Goal: Find specific page/section: Find specific page/section

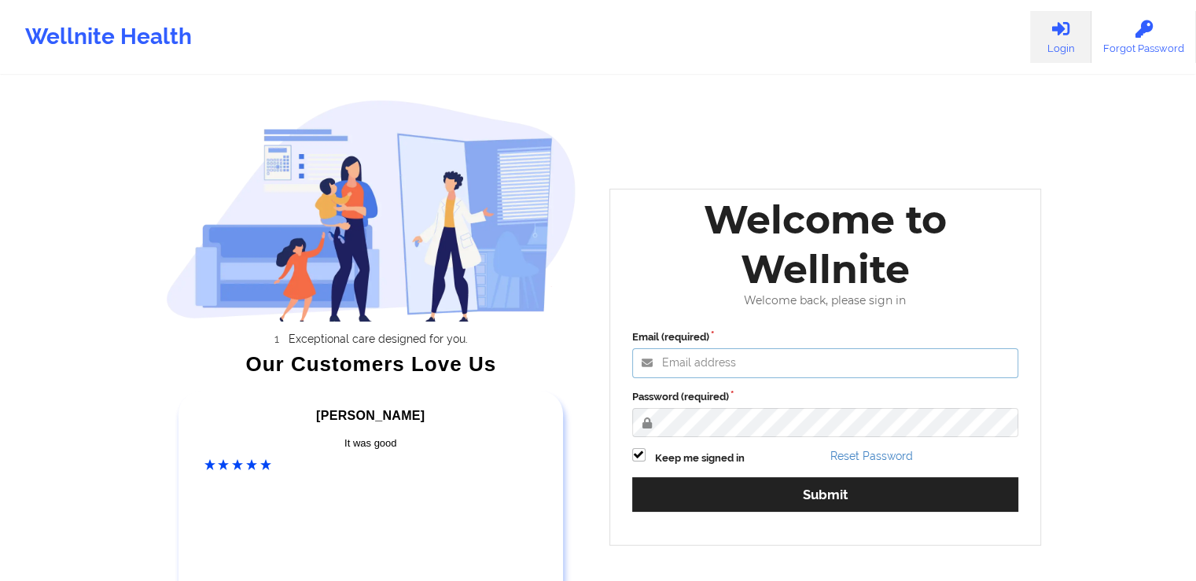
type input "[PERSON_NAME][EMAIL_ADDRESS][DOMAIN_NAME]"
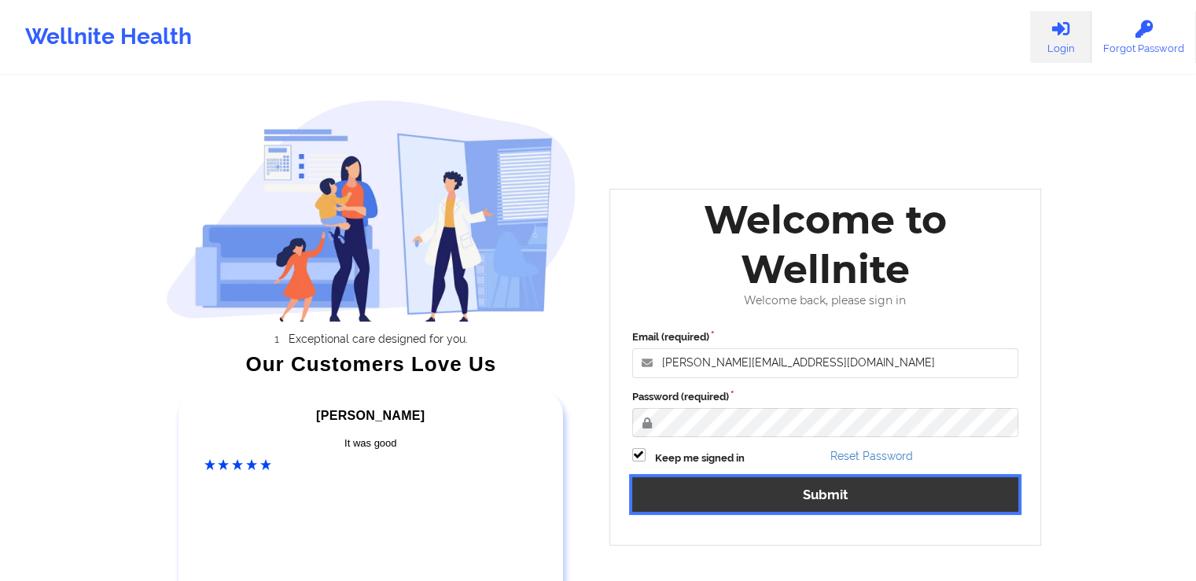
click at [866, 495] on button "Submit" at bounding box center [825, 494] width 387 height 34
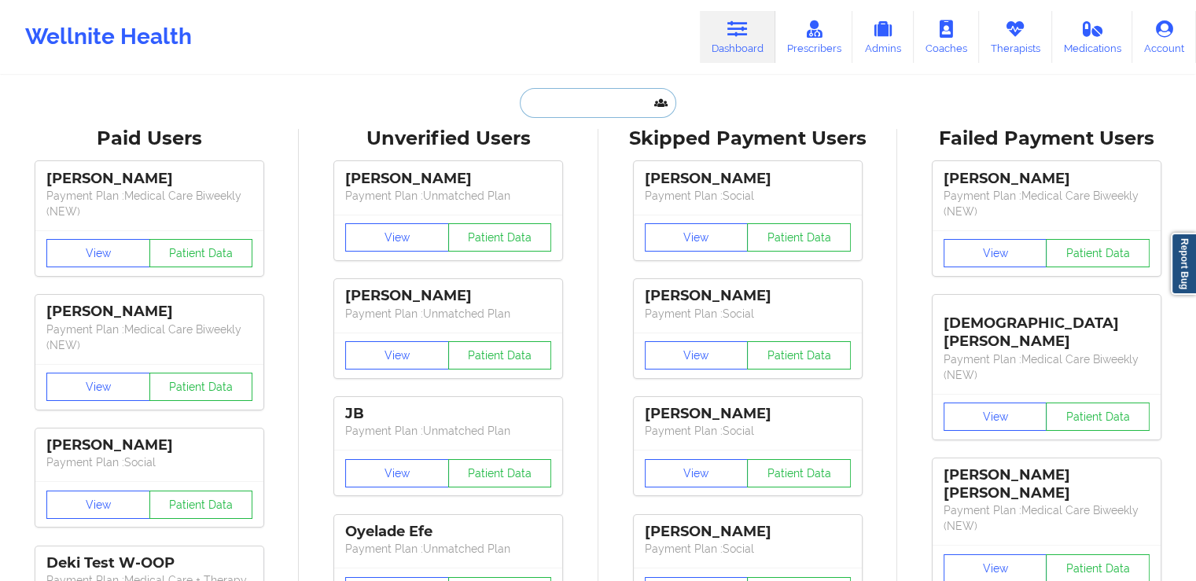
click at [586, 106] on input "text" at bounding box center [598, 103] width 156 height 30
paste input "YNIGUEZ"
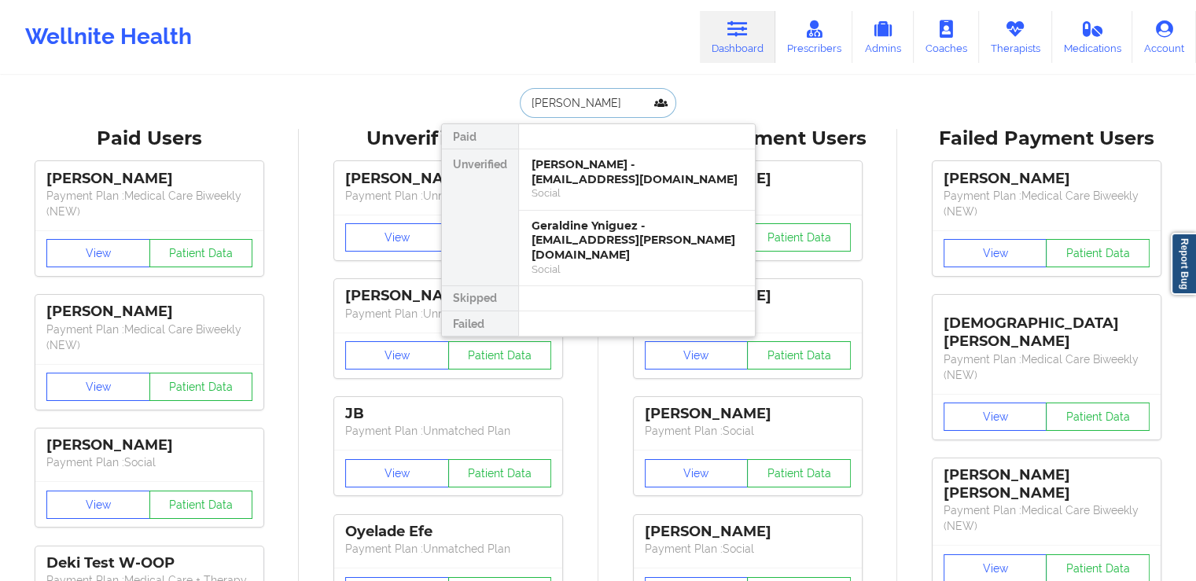
type input "YNIGUEZ"
click at [638, 185] on div "Emma Yniguez - komickto@gmail.com" at bounding box center [637, 171] width 211 height 29
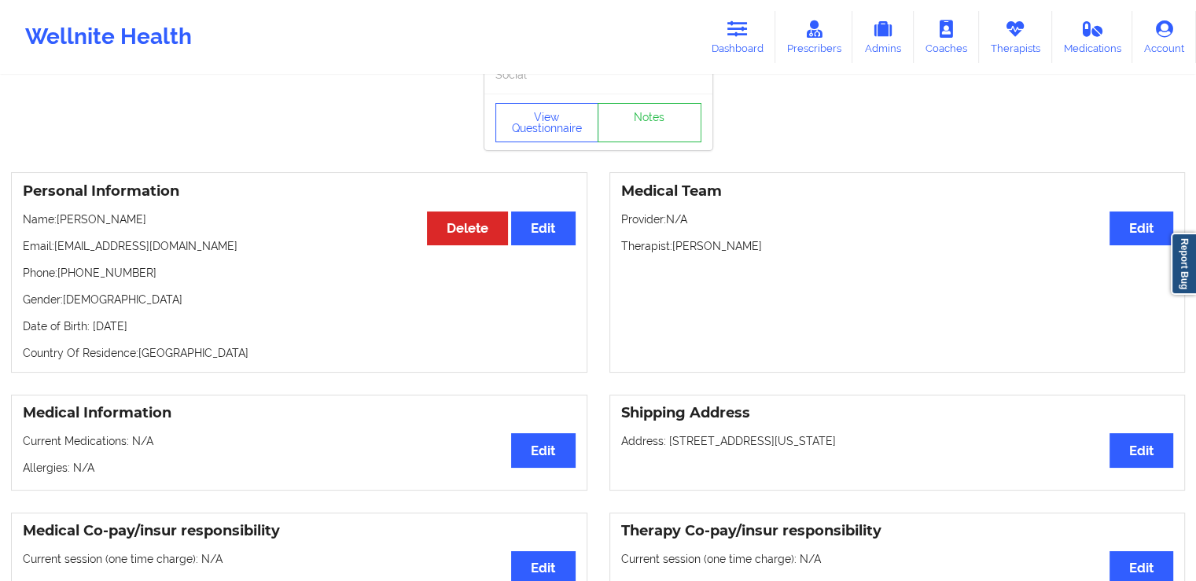
scroll to position [33, 0]
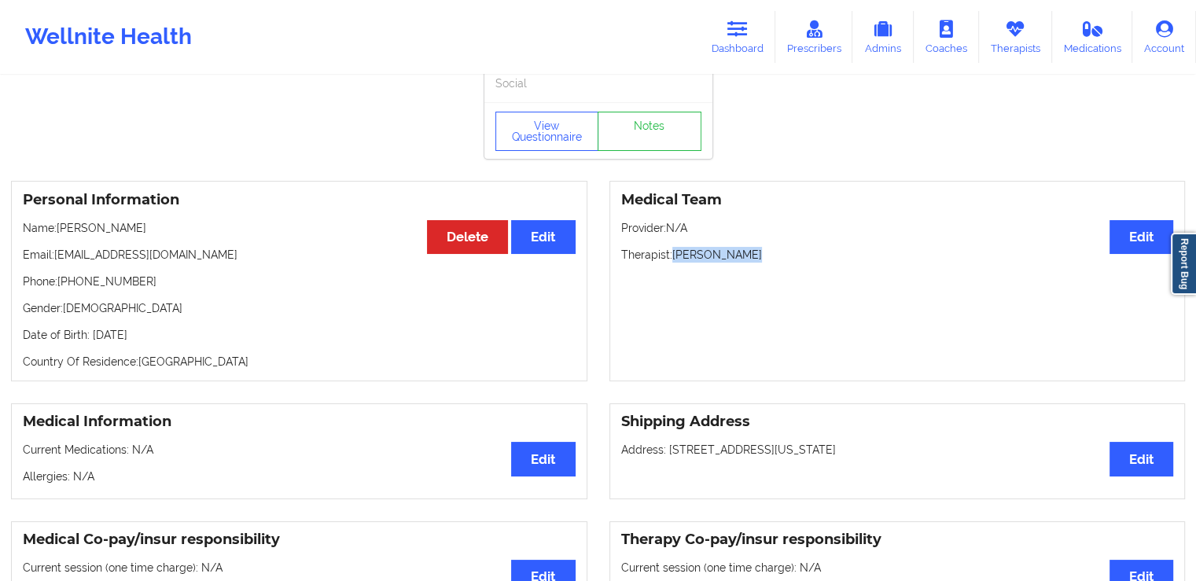
drag, startPoint x: 744, startPoint y: 259, endPoint x: 673, endPoint y: 257, distance: 70.8
click at [673, 257] on p "Therapist: Alexis Fuller" at bounding box center [897, 255] width 553 height 16
copy p "Alexis Fuller"
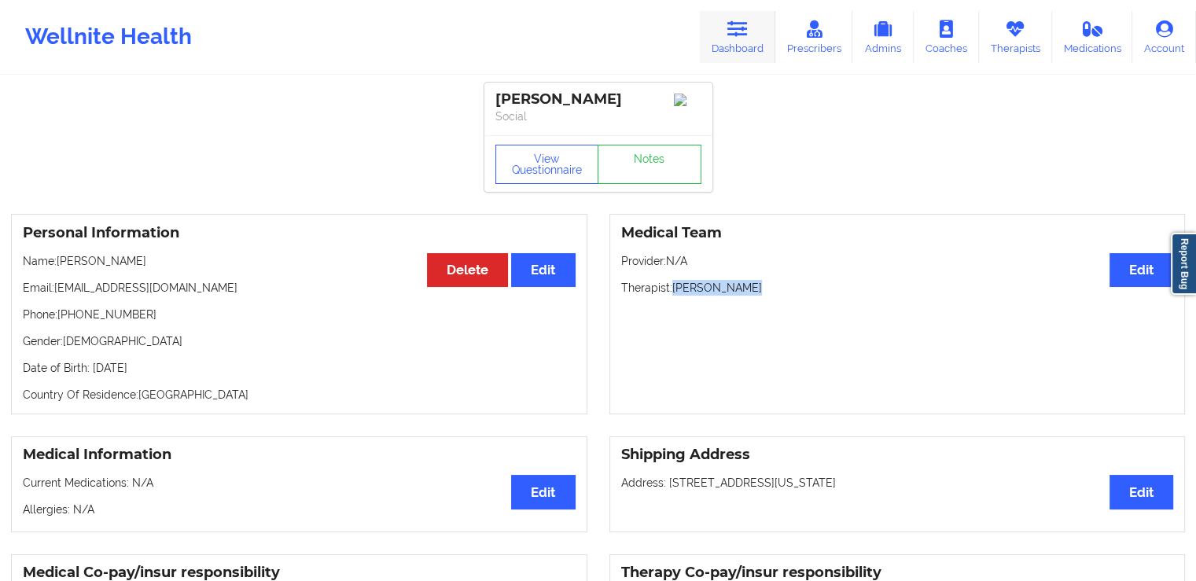
click at [748, 45] on link "Dashboard" at bounding box center [737, 37] width 75 height 52
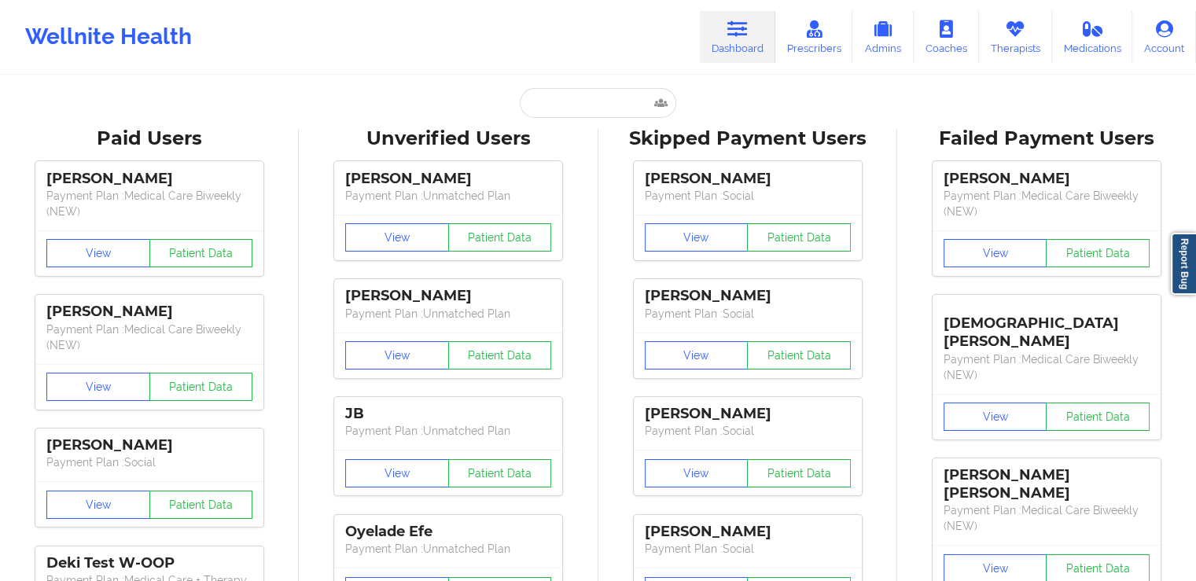
click at [594, 107] on input "text" at bounding box center [598, 103] width 156 height 30
paste input "AMTHOR"
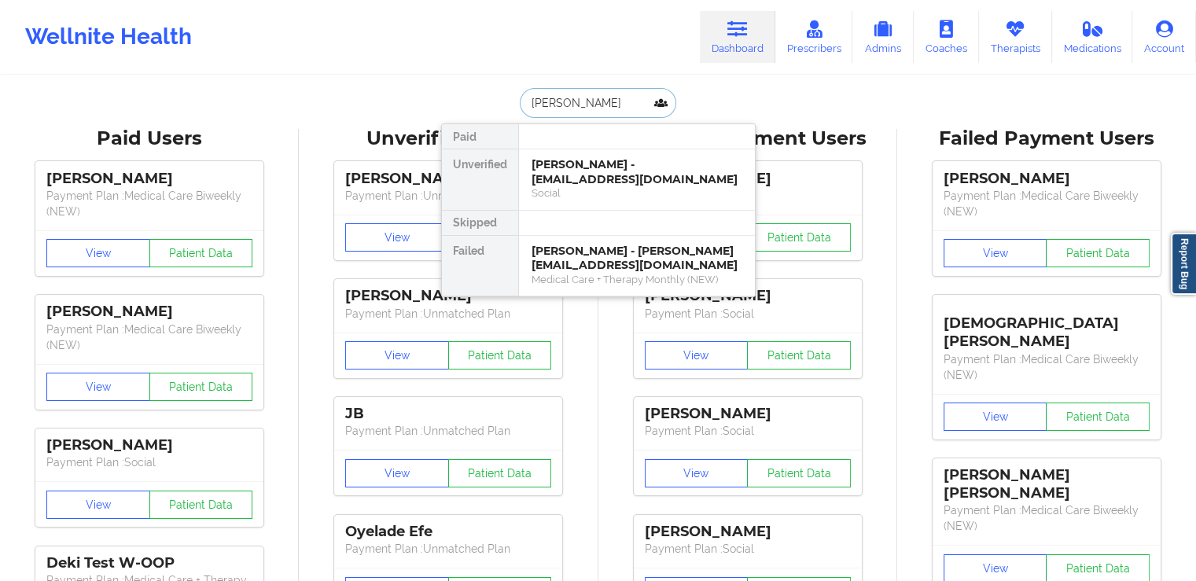
type input "AMTHOR"
click at [614, 177] on div "Angela Amthor - angelaamthor@yahoo.com" at bounding box center [637, 171] width 211 height 29
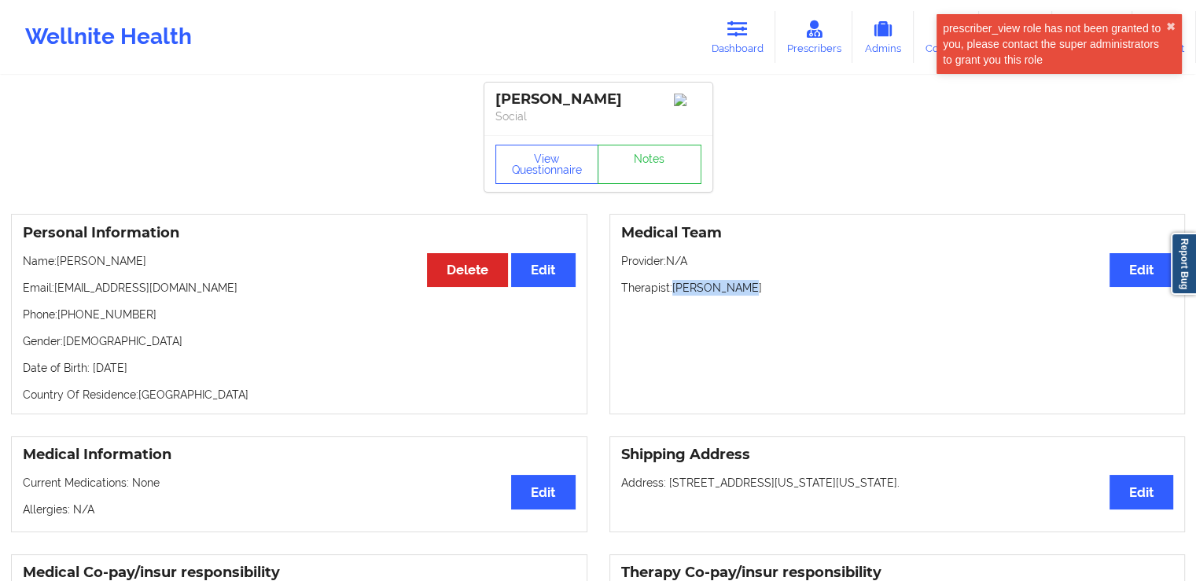
drag, startPoint x: 739, startPoint y: 293, endPoint x: 673, endPoint y: 300, distance: 66.4
click at [673, 300] on div "Medical Team Edit Provider: N/A Therapist: Kellyn Roiko" at bounding box center [897, 314] width 576 height 201
copy p "Kellyn Roiko"
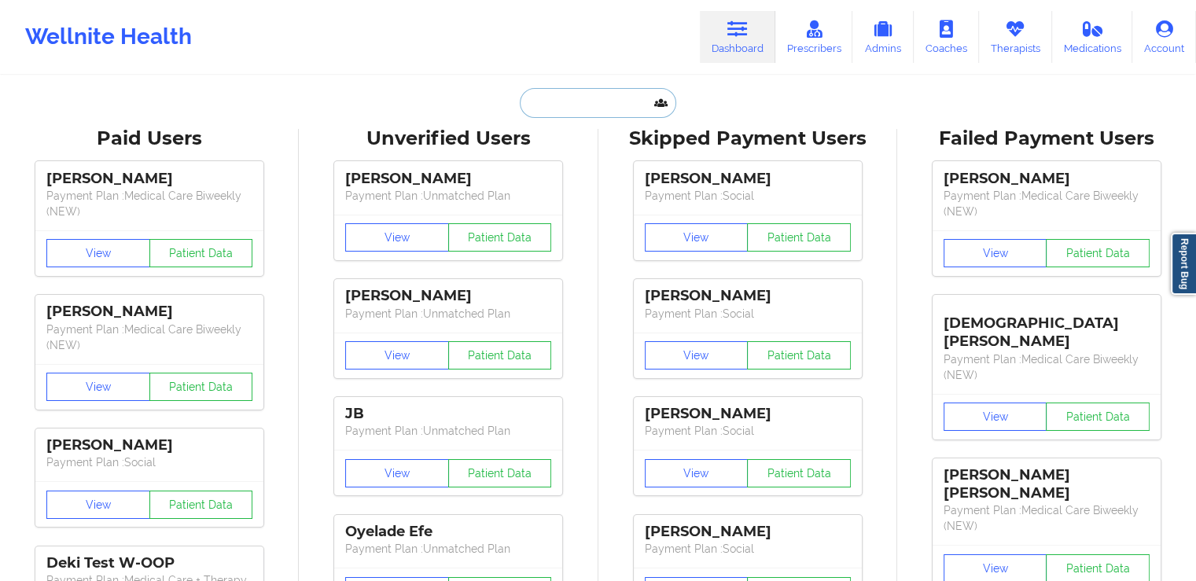
click at [594, 101] on input "text" at bounding box center [598, 103] width 156 height 30
paste input "KELLEY"
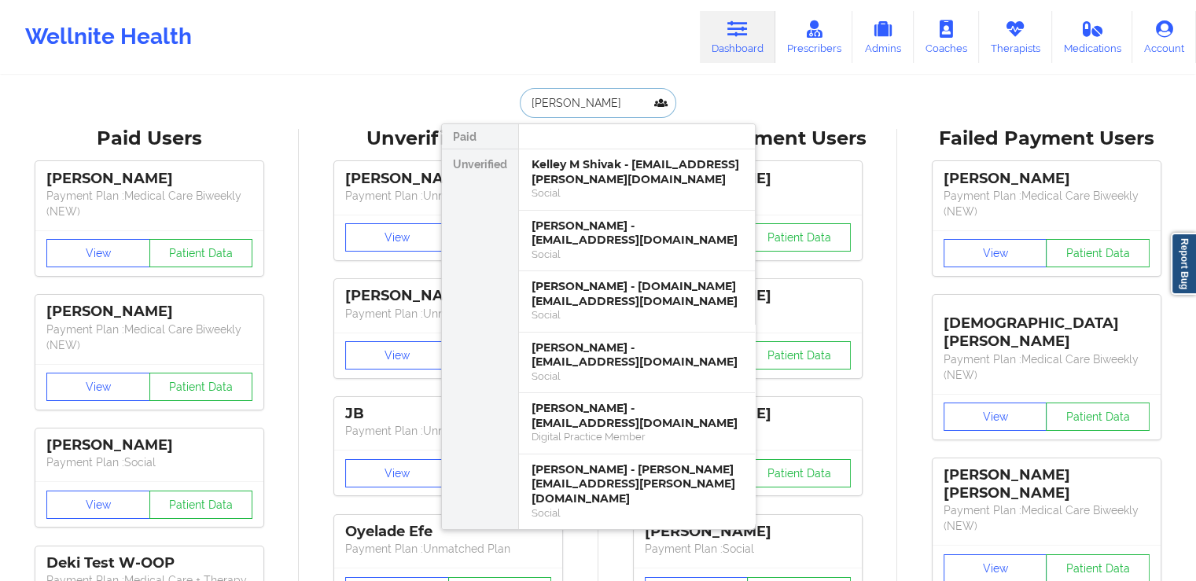
drag, startPoint x: 591, startPoint y: 95, endPoint x: 491, endPoint y: 96, distance: 100.7
click at [491, 96] on div "KELLEY Paid Unverified Kelley M Shivak - kelley.shivak@snhu.edu Social Kelley S…" at bounding box center [598, 103] width 315 height 30
type input "tesa"
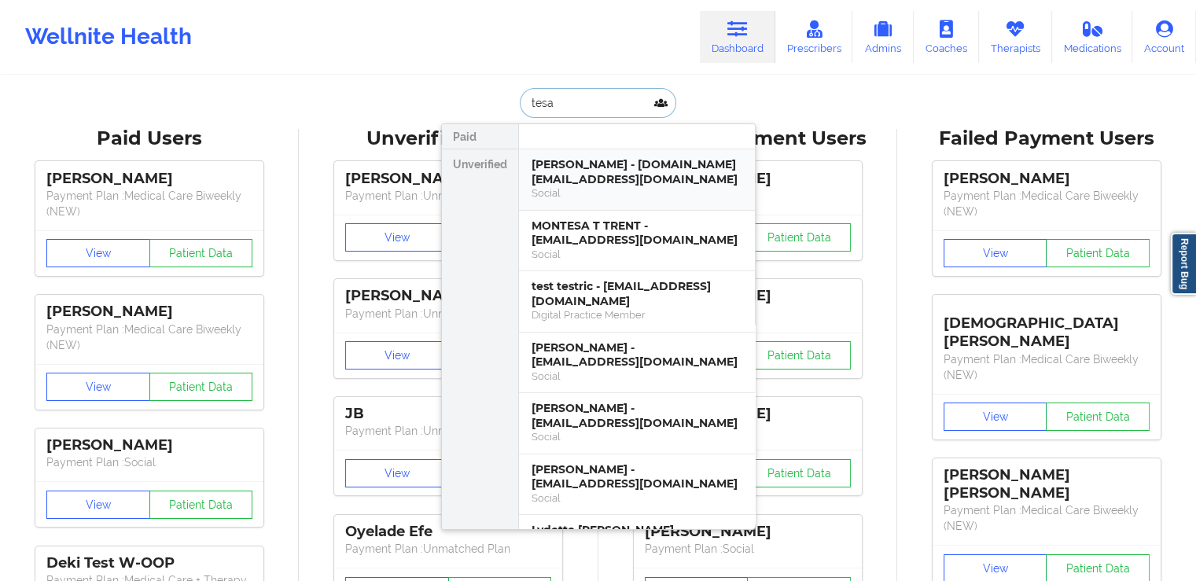
click at [583, 184] on div "Tesa R Kelley - tesakelley.tk@gmail.com" at bounding box center [637, 171] width 211 height 29
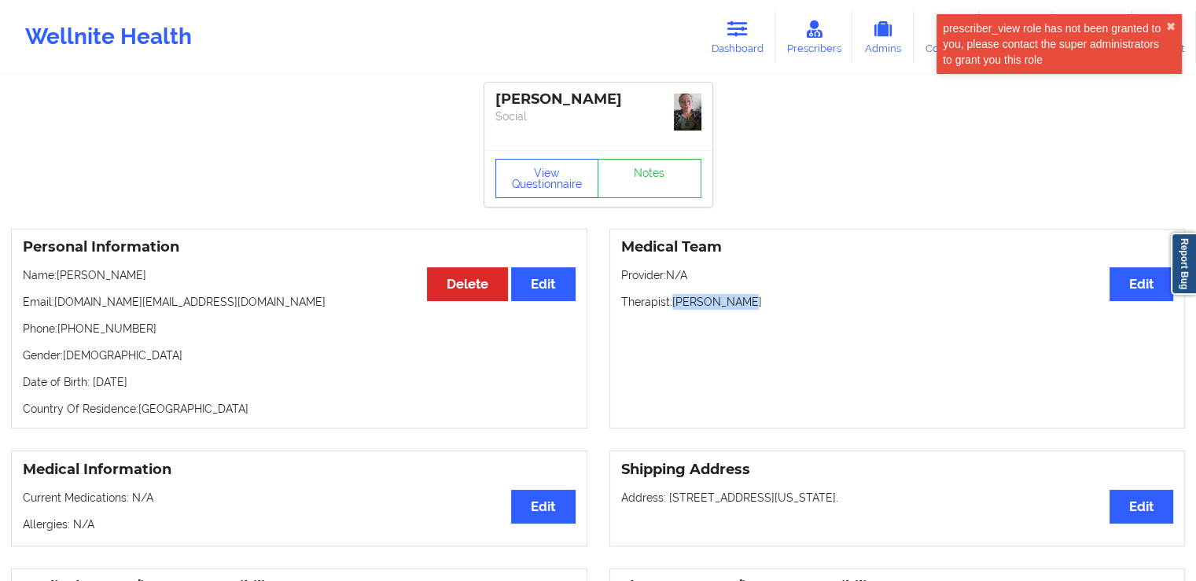
drag, startPoint x: 745, startPoint y: 302, endPoint x: 676, endPoint y: 297, distance: 68.6
click at [676, 297] on p "Therapist: Lisa Pantano" at bounding box center [897, 302] width 553 height 16
copy p "Lisa Pantano"
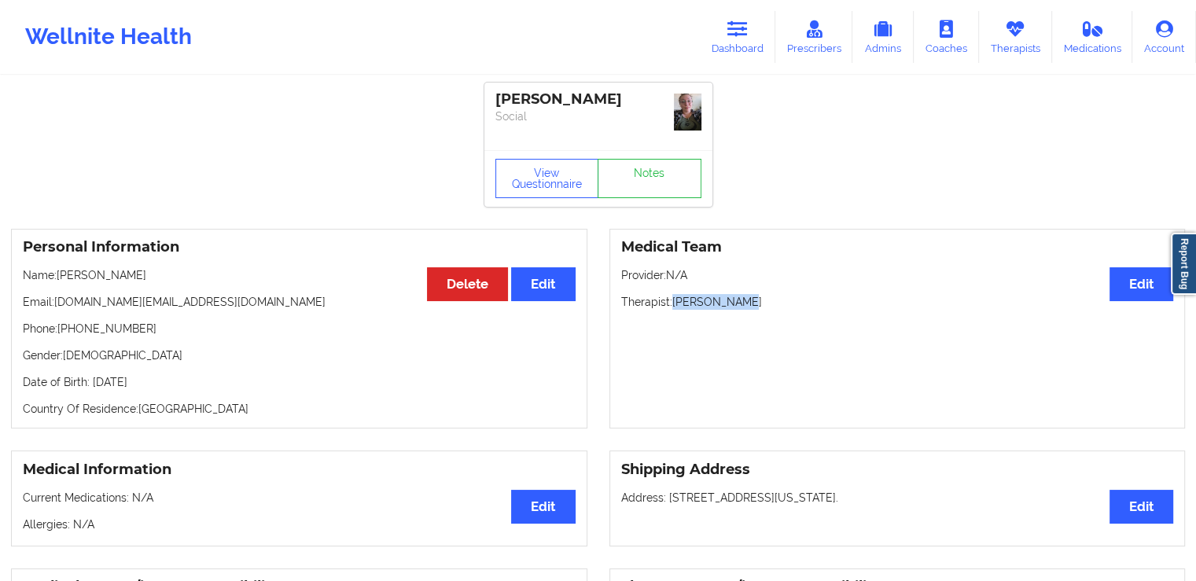
click at [756, 296] on p "Therapist: Lisa Pantano" at bounding box center [897, 302] width 553 height 16
drag, startPoint x: 727, startPoint y: 301, endPoint x: 673, endPoint y: 305, distance: 54.4
click at [673, 305] on p "Therapist: Lisa Pantano" at bounding box center [897, 302] width 553 height 16
copy p "Lisa Pantano"
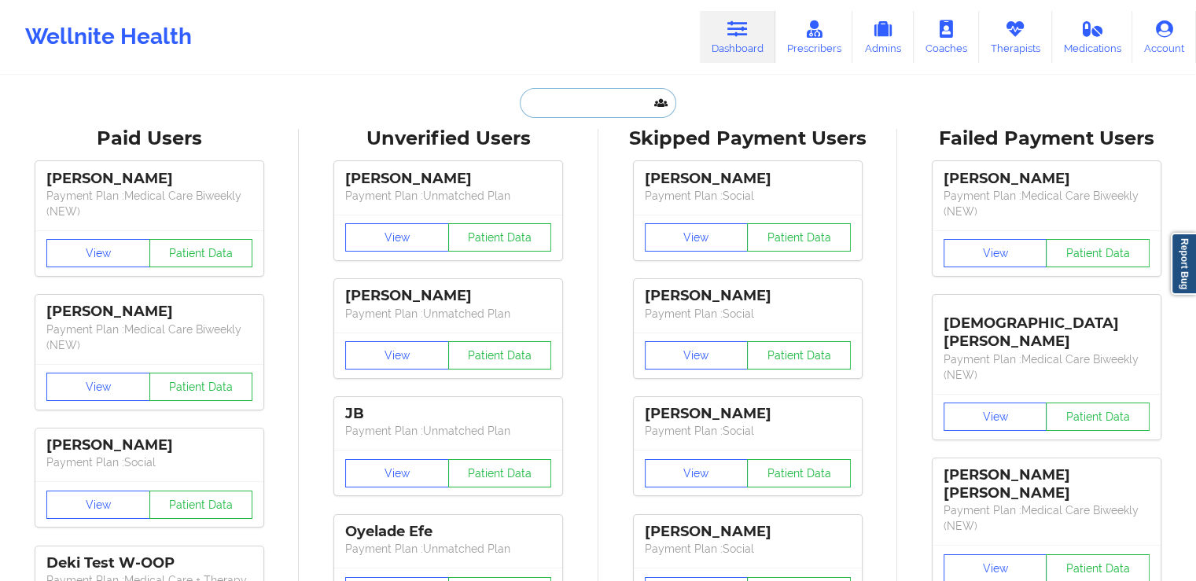
click at [592, 105] on input "text" at bounding box center [598, 103] width 156 height 30
paste input "AMTHOR"
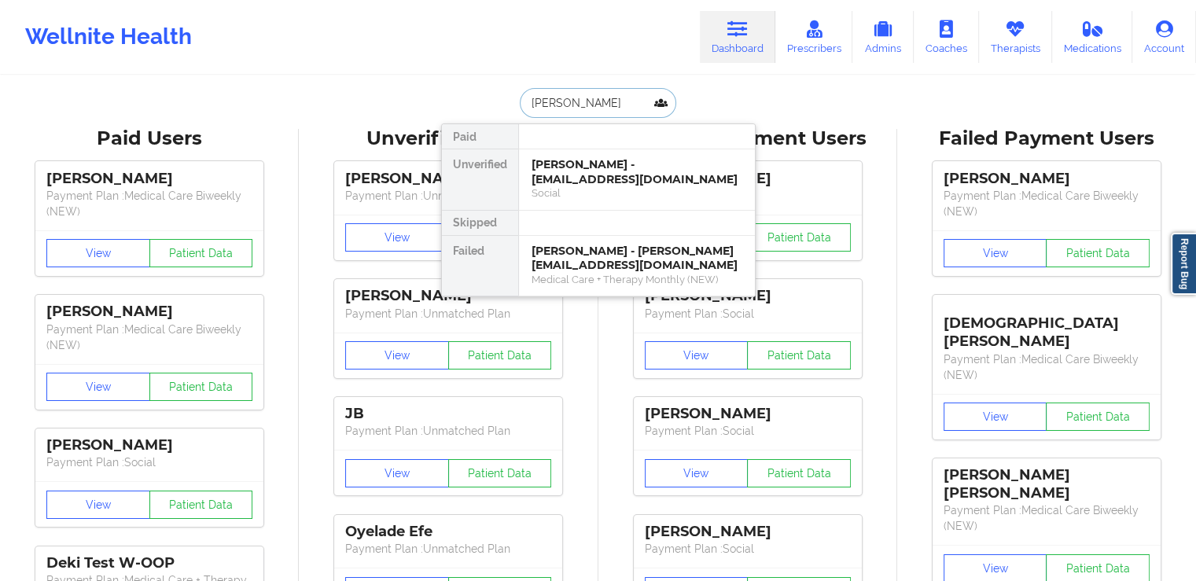
type input "AMTHOR"
click at [598, 190] on div "Social" at bounding box center [637, 192] width 211 height 13
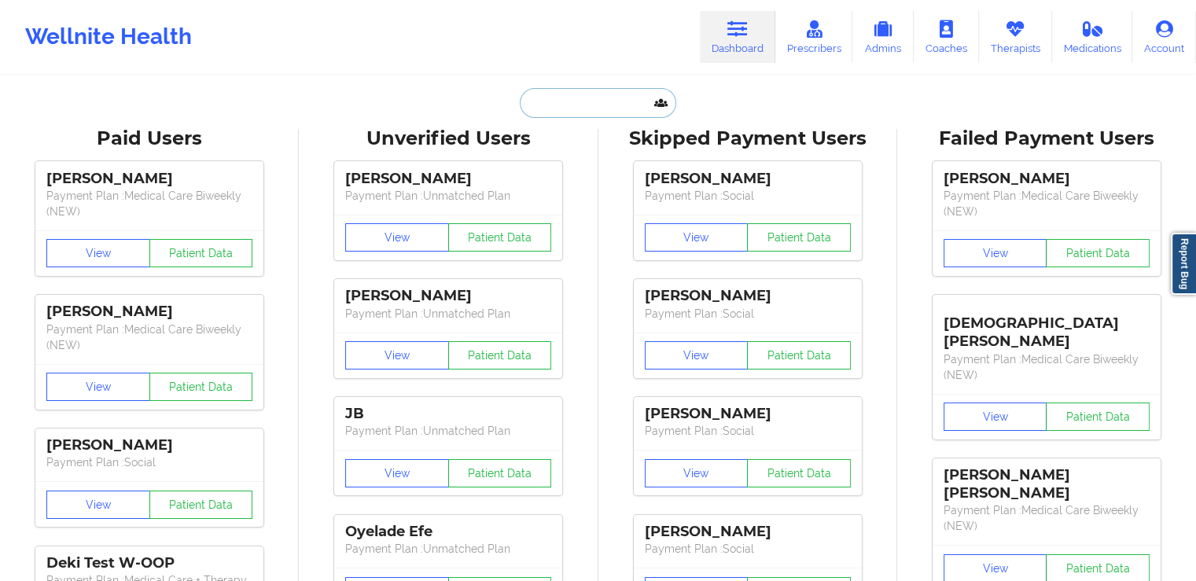
click at [538, 96] on input "text" at bounding box center [598, 103] width 156 height 30
paste input "MAGNUSON"
type input "MAGNUSON"
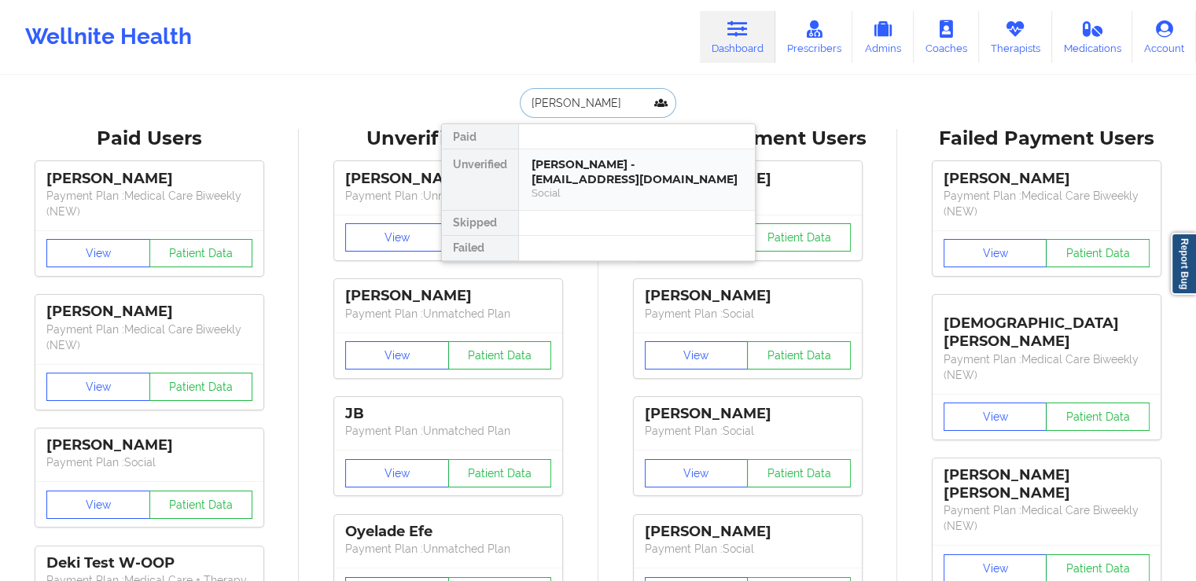
click at [588, 172] on div "Julie Magnuson - juliemagnuson2@gmail.com" at bounding box center [637, 171] width 211 height 29
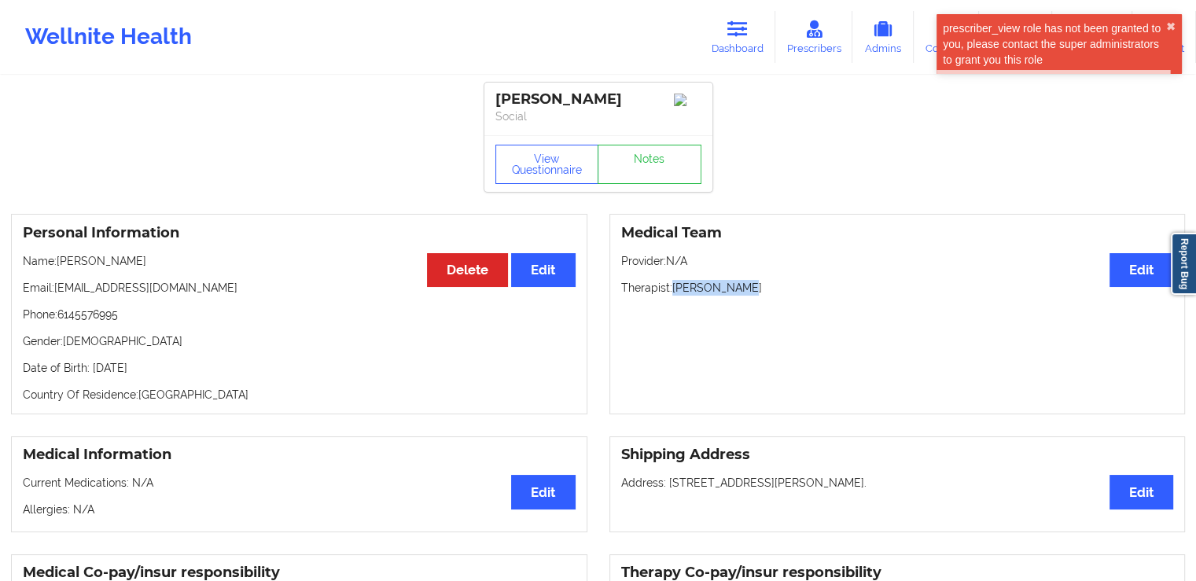
drag, startPoint x: 741, startPoint y: 293, endPoint x: 676, endPoint y: 295, distance: 64.5
click at [676, 295] on p "Therapist: Kellyn Roiko" at bounding box center [897, 288] width 553 height 16
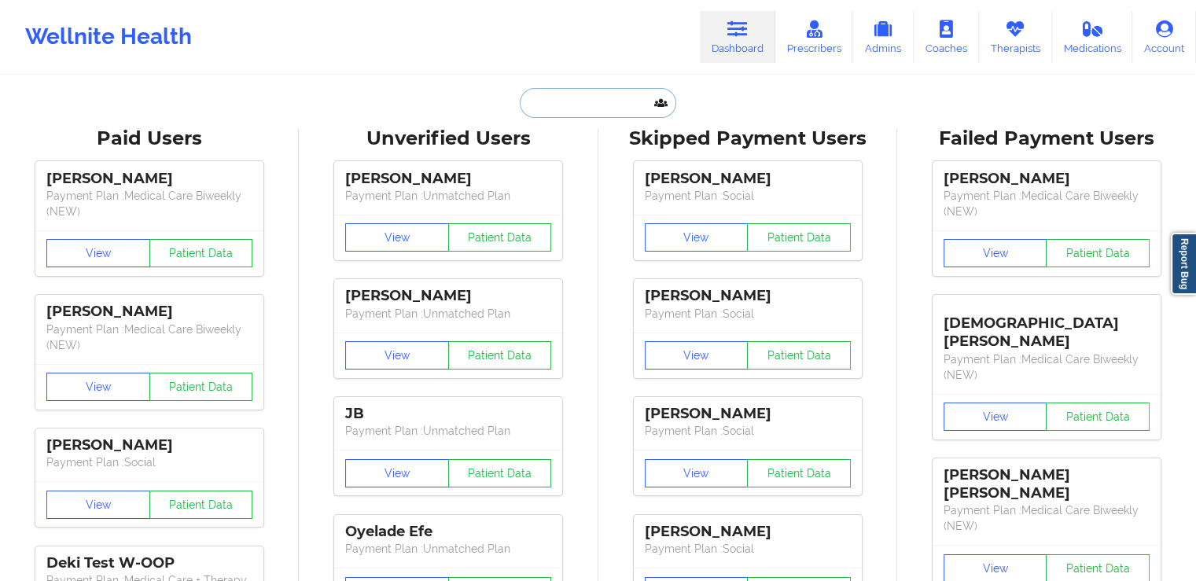
click at [547, 102] on input "text" at bounding box center [598, 103] width 156 height 30
paste input "CAMPBELL"
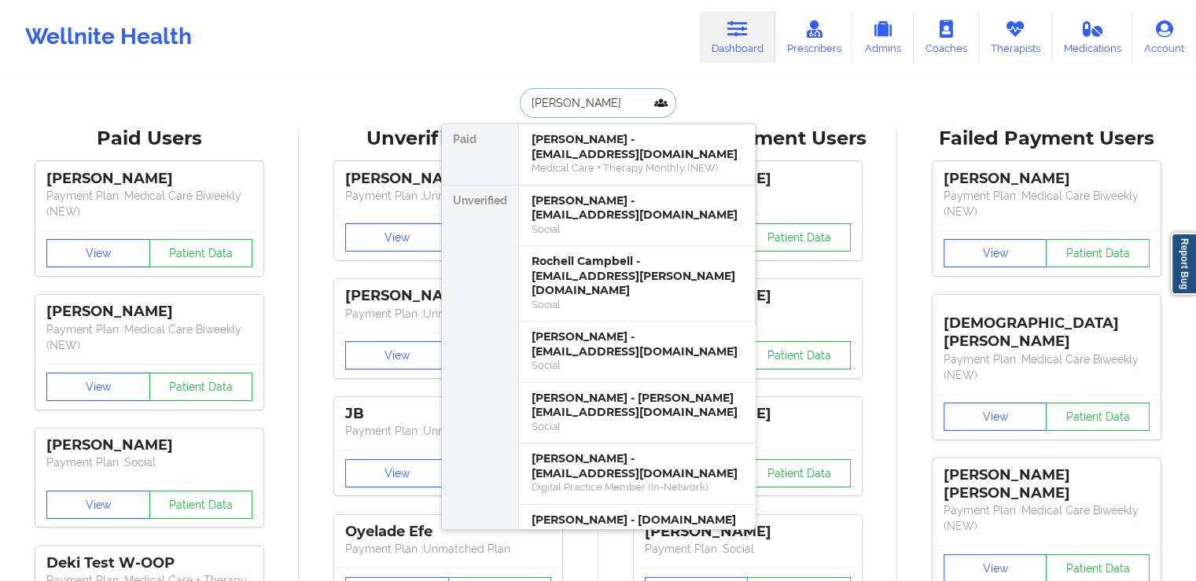
type input "CAMPBELL"
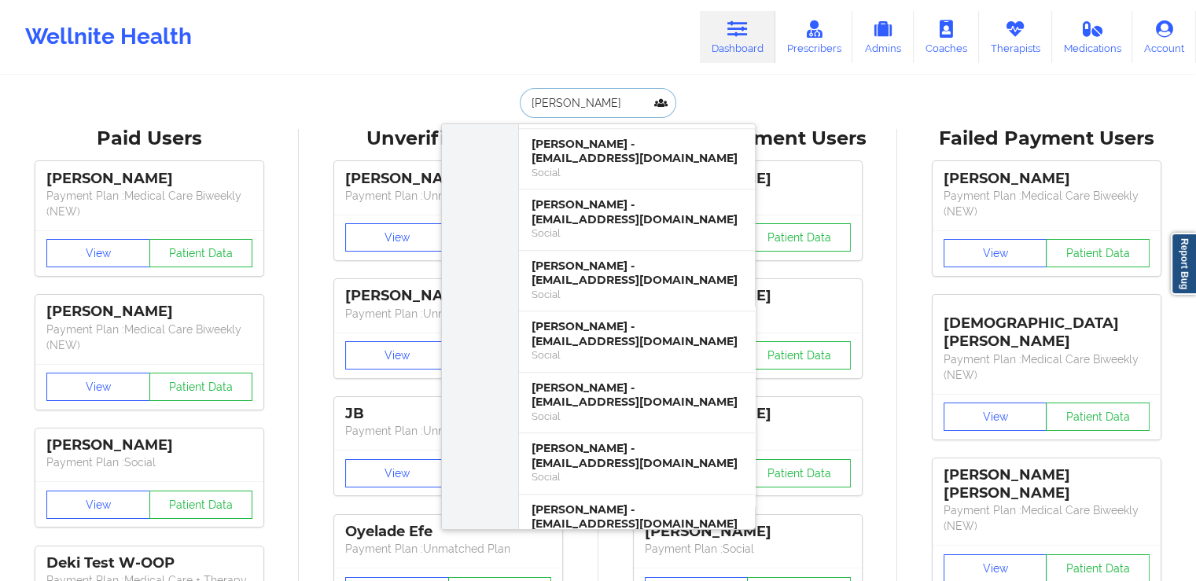
scroll to position [790, 0]
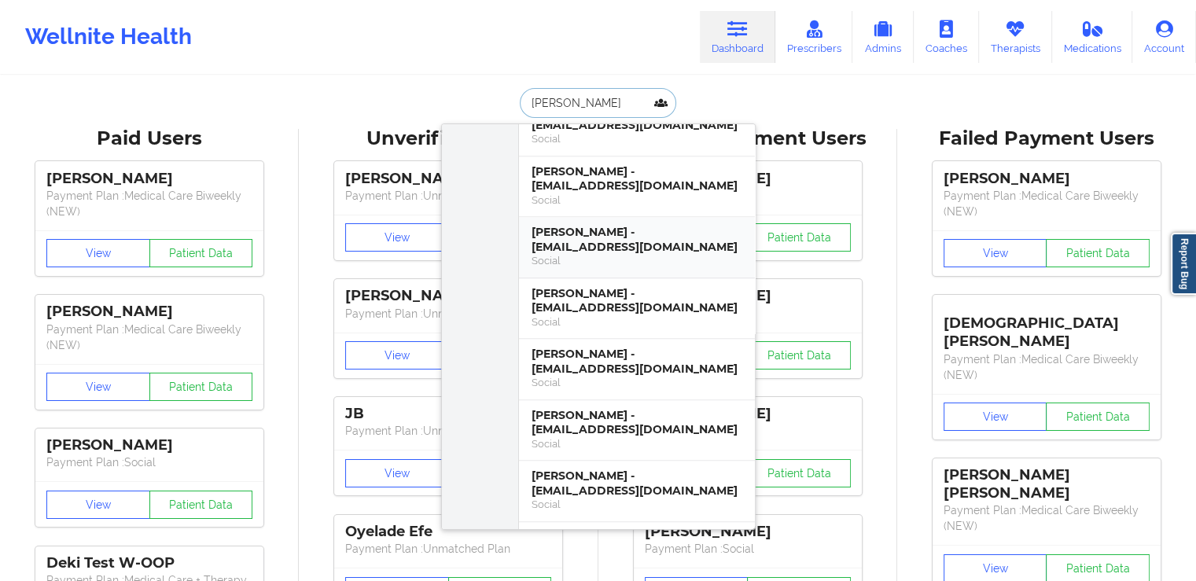
click at [602, 225] on div "Brennan Campbell - brennanc2000@live.com" at bounding box center [637, 239] width 211 height 29
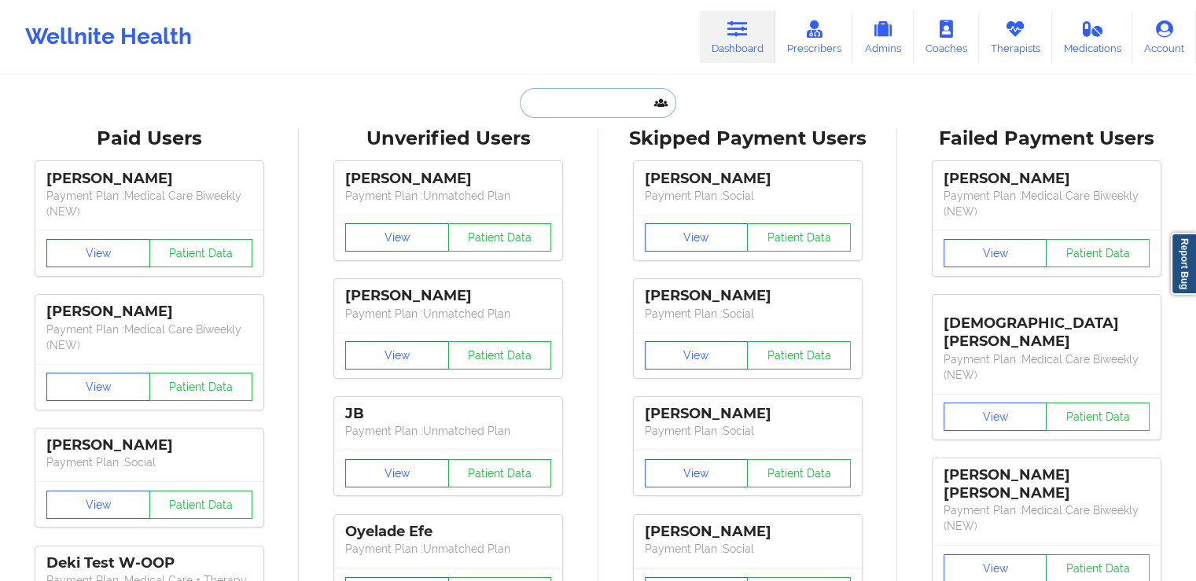
click at [609, 103] on input "text" at bounding box center [598, 103] width 156 height 30
paste input "LEE"
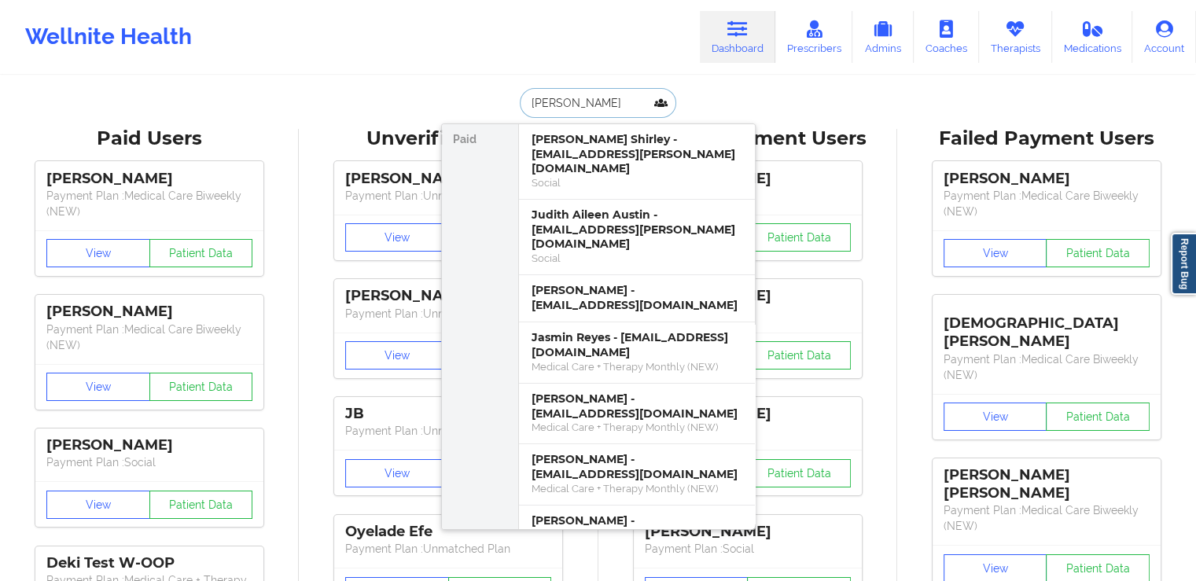
drag, startPoint x: 568, startPoint y: 100, endPoint x: 511, endPoint y: 105, distance: 56.9
click at [511, 105] on div "LEE Paid Leslee Shirley - leslee.shirley@yahoo.com Social Judith Aileen Austin …" at bounding box center [598, 103] width 315 height 30
click at [604, 106] on input "LEE" at bounding box center [598, 103] width 156 height 30
paste input "CHAS"
drag, startPoint x: 591, startPoint y: 102, endPoint x: 523, endPoint y: 101, distance: 68.4
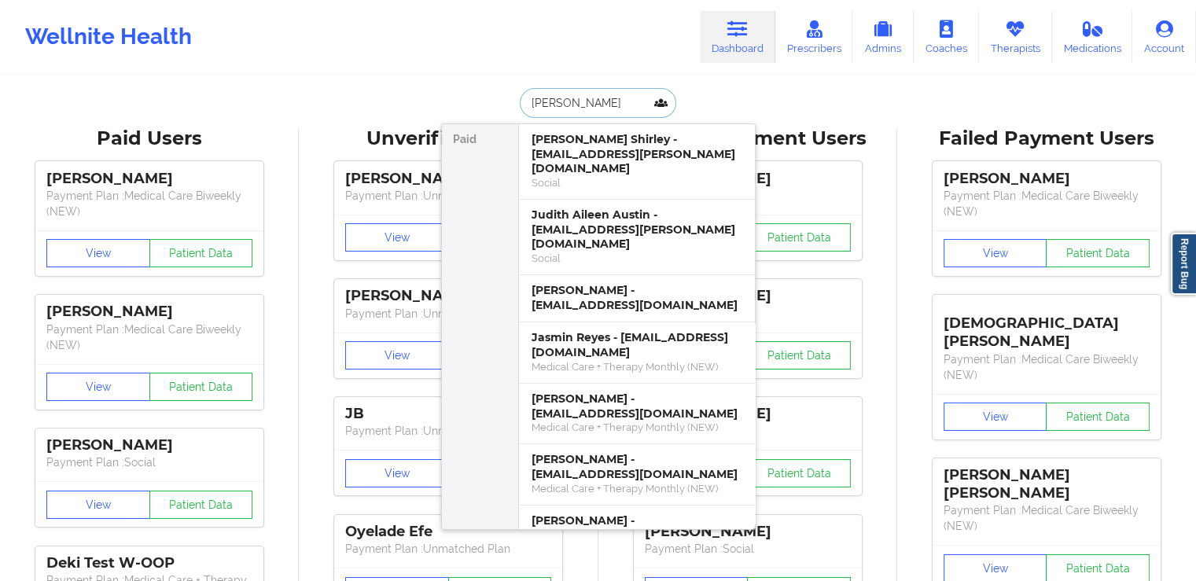
click at [523, 101] on input "LEE" at bounding box center [598, 103] width 156 height 30
type input "CHASE"
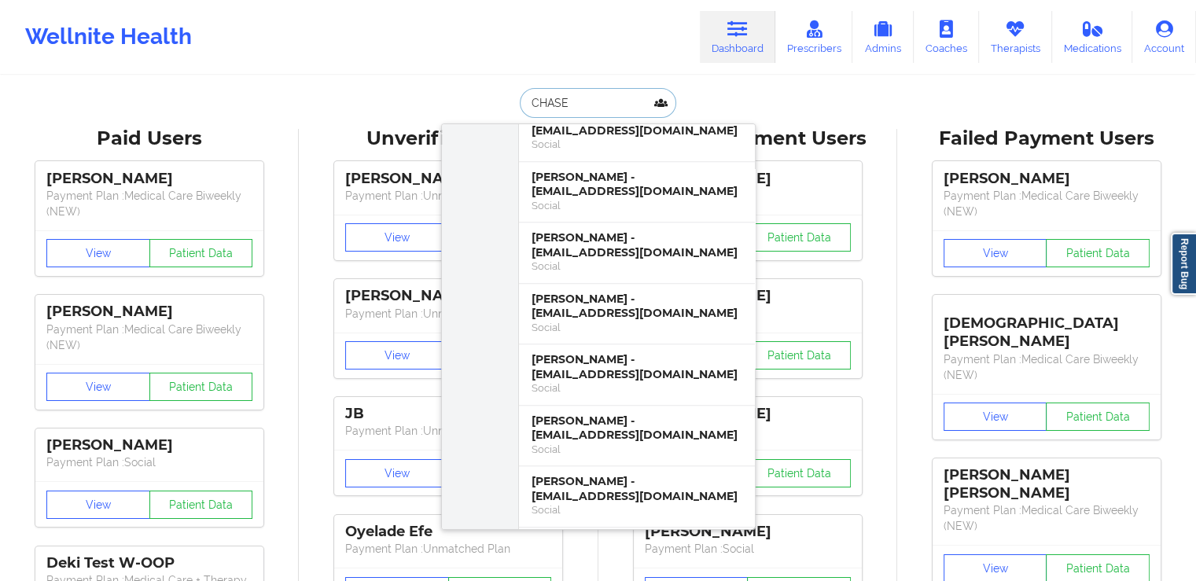
scroll to position [705, 0]
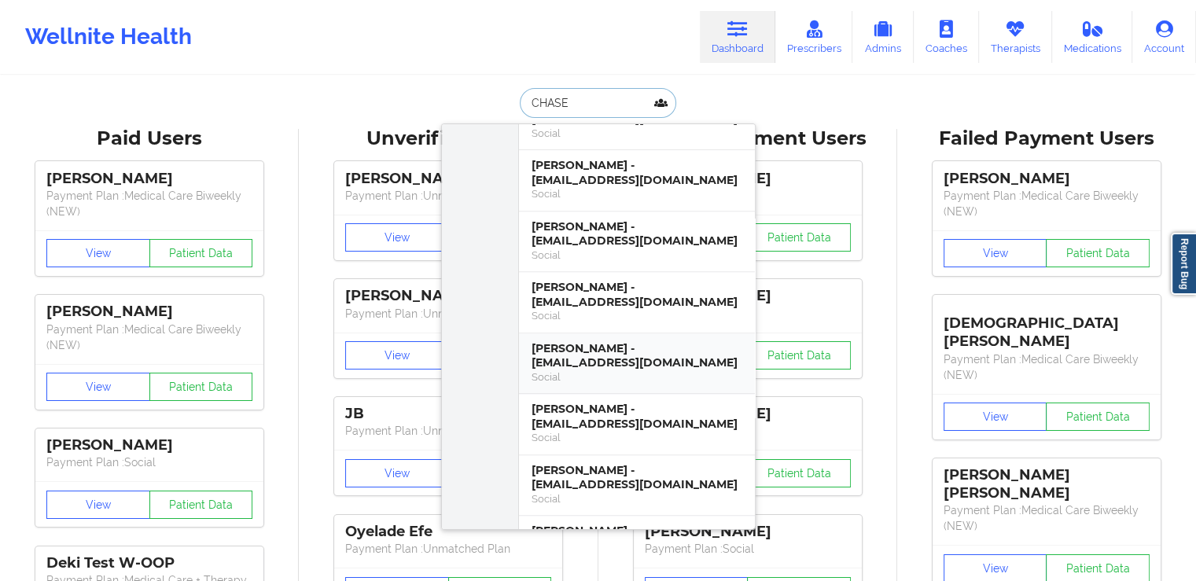
click at [607, 353] on div "Chase Lee - chaselee343@gmail.com" at bounding box center [637, 355] width 211 height 29
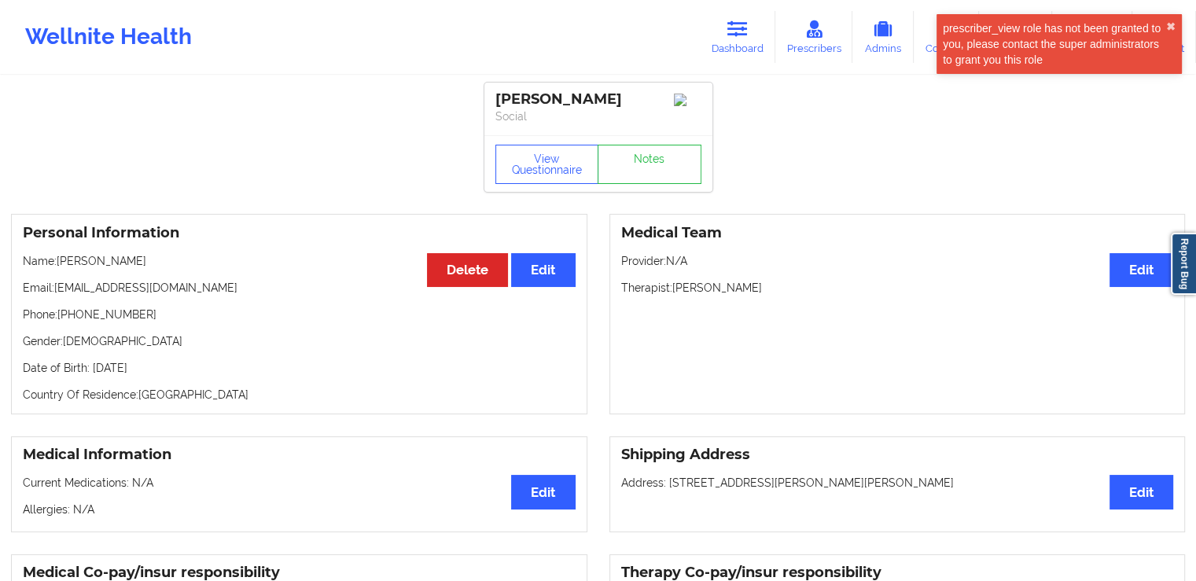
drag, startPoint x: 790, startPoint y: 290, endPoint x: 673, endPoint y: 296, distance: 117.3
click at [673, 296] on p "Therapist: Marissa Carelli-Taylor" at bounding box center [897, 288] width 553 height 16
copy p "Marissa Carelli-Taylor"
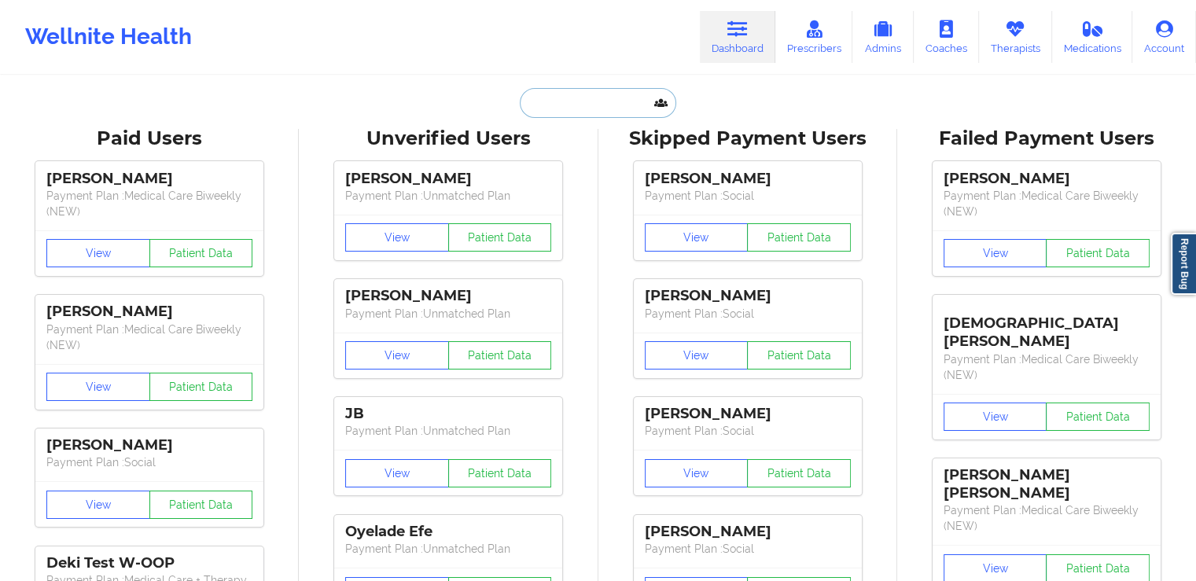
click at [557, 103] on input "text" at bounding box center [598, 103] width 156 height 30
paste input "BONAPARTE"
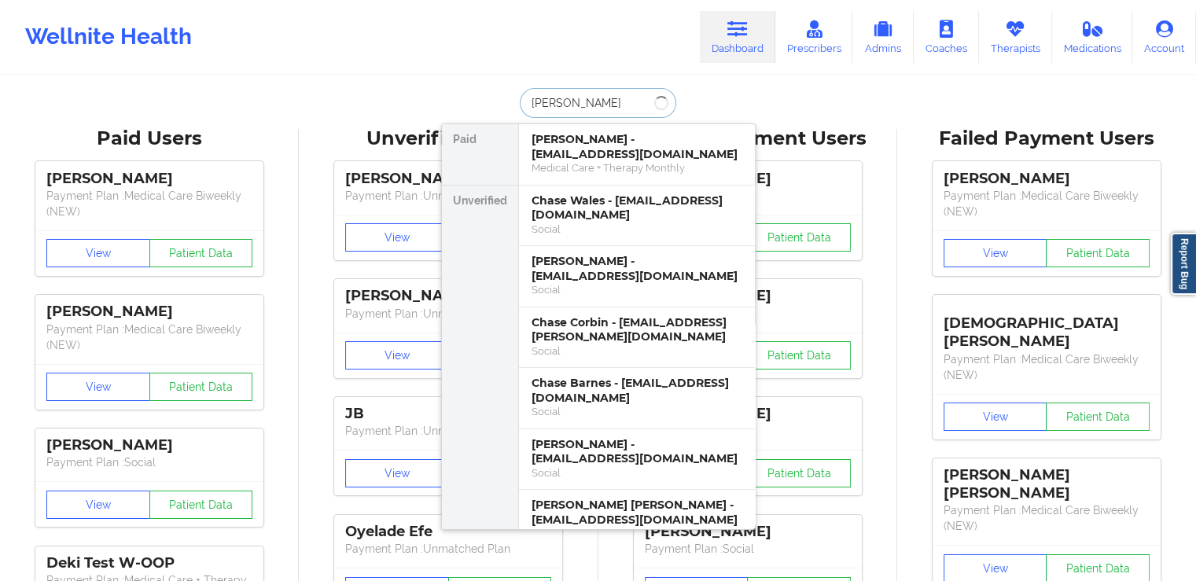
type input "BONAPARTE"
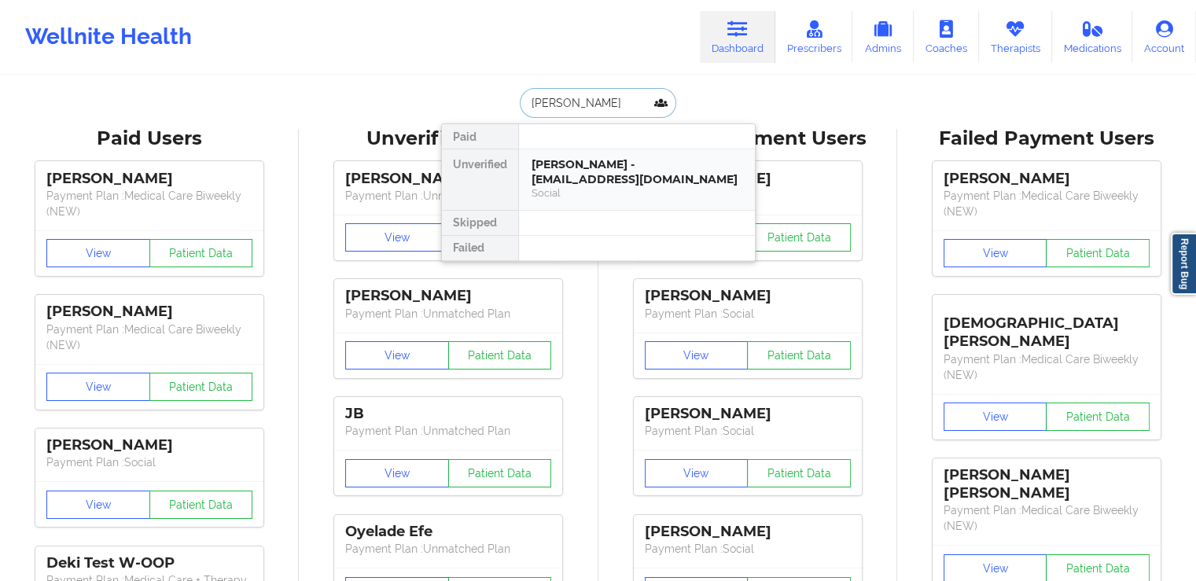
click at [585, 175] on div "Dominique Bonaparte - dominique_bonaparte@yahoo.com" at bounding box center [637, 171] width 211 height 29
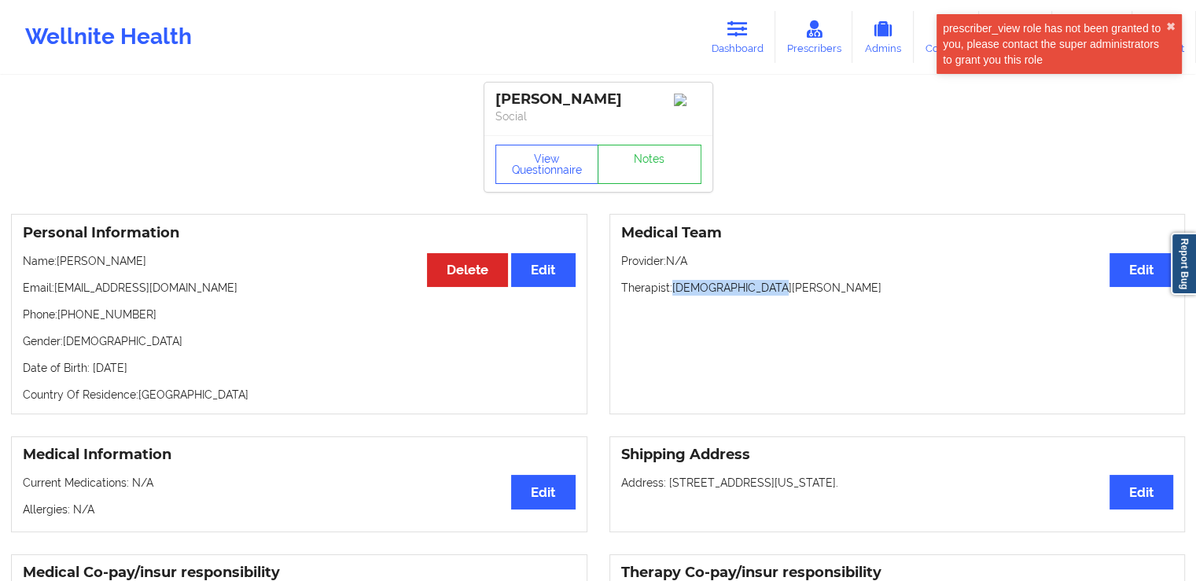
drag, startPoint x: 761, startPoint y: 293, endPoint x: 672, endPoint y: 295, distance: 88.9
click at [672, 295] on p "Therapist: Christian Carroll" at bounding box center [897, 288] width 553 height 16
copy p "Christian Carroll"
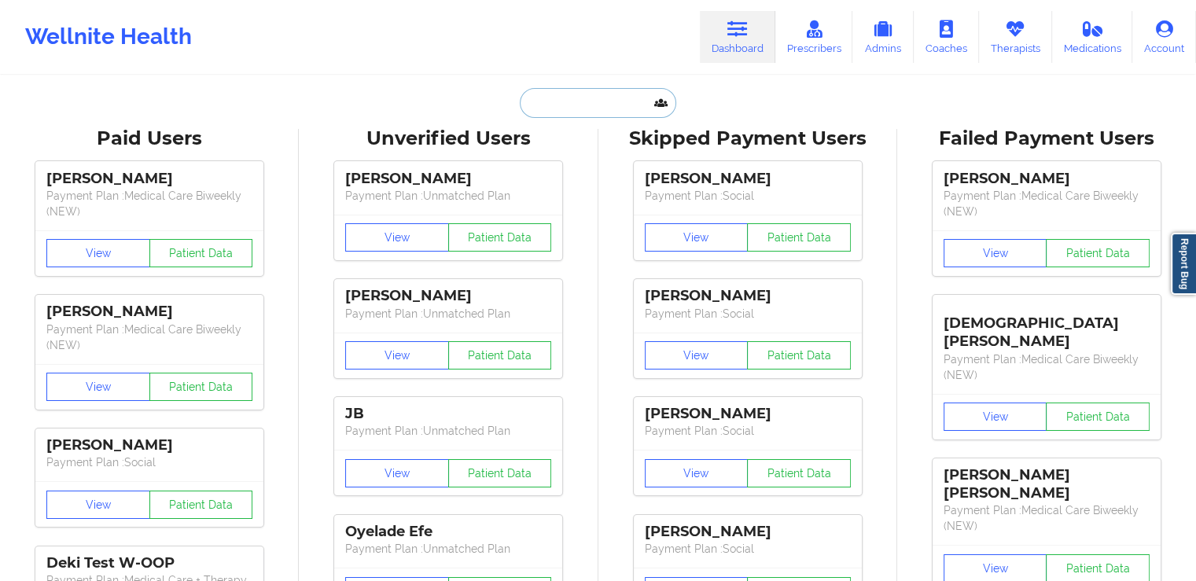
click at [632, 112] on input "text" at bounding box center [598, 103] width 156 height 30
paste input "GORDER"
type input "GORDER"
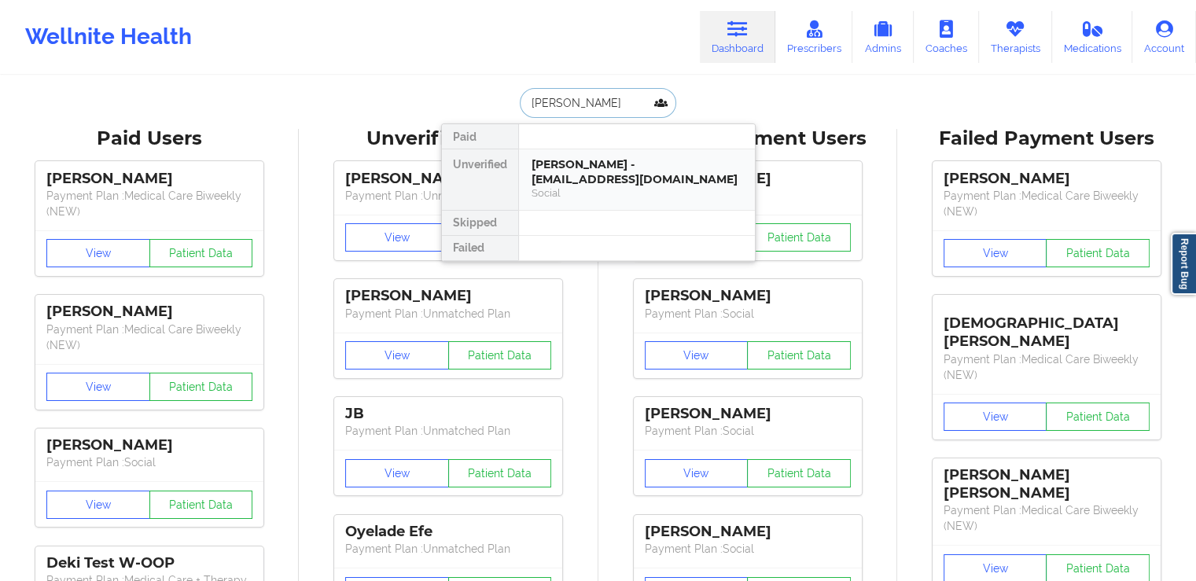
click at [591, 175] on div "Jenifer Gorder - jenlayne77@gmail.com" at bounding box center [637, 171] width 211 height 29
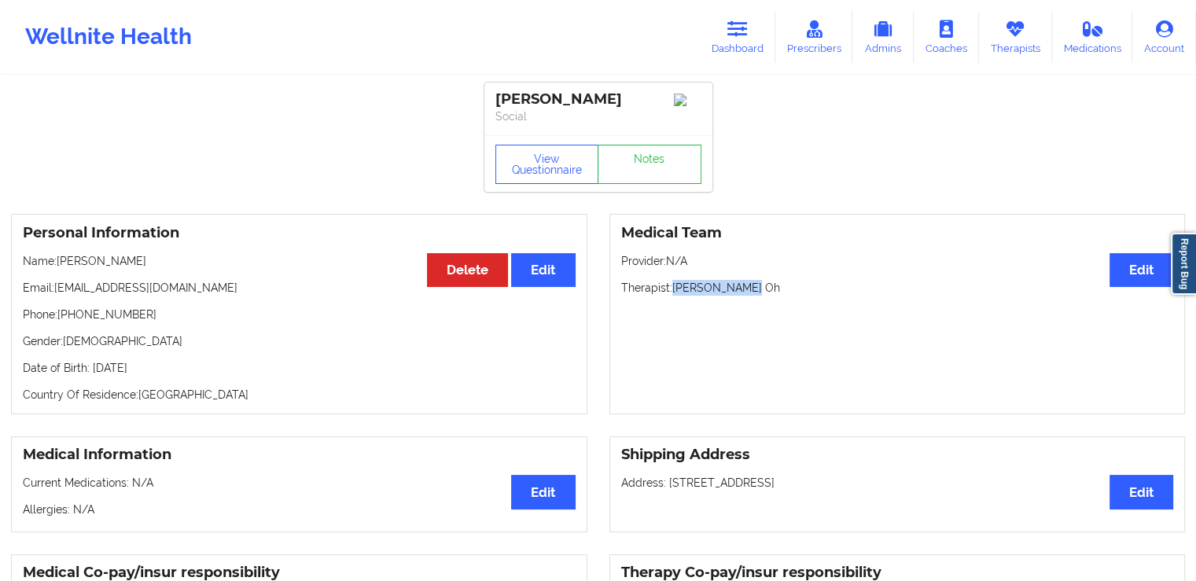
drag, startPoint x: 736, startPoint y: 289, endPoint x: 672, endPoint y: 293, distance: 63.9
click at [672, 293] on p "Therapist: Beverly J. Oh" at bounding box center [897, 288] width 553 height 16
copy p "Beverly J. Oh"
